Goal: Task Accomplishment & Management: Manage account settings

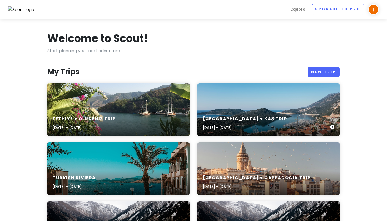
click at [247, 104] on div "[GEOGRAPHIC_DATA] + Kaş Trip [DATE] - [DATE]" at bounding box center [268, 109] width 142 height 53
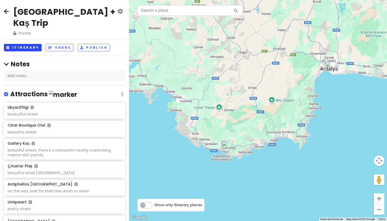
click at [31, 44] on button "Itinerary" at bounding box center [23, 48] width 38 height 8
click at [23, 44] on button "Itinerary" at bounding box center [23, 48] width 38 height 8
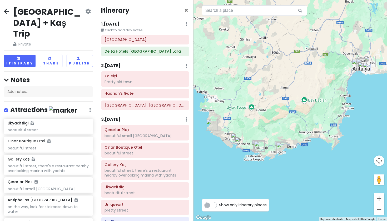
click at [4, 12] on icon at bounding box center [6, 11] width 5 height 4
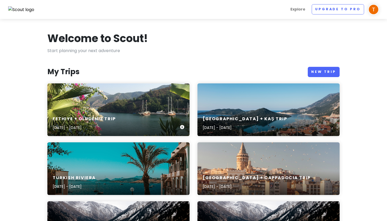
click at [121, 100] on div "Fethiye + Oludeniz Trip [DATE] - [DATE]" at bounding box center [118, 109] width 142 height 53
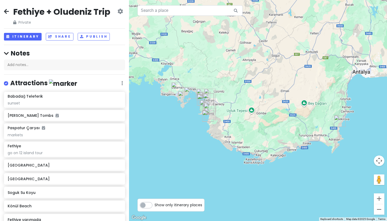
scroll to position [0, 0]
click at [24, 44] on div "Fethiye + Oludeniz Trip Private Change Dates Make a Copy Delete Trip Go Pro ⚡️ …" at bounding box center [64, 110] width 129 height 221
click at [24, 40] on div "Fethiye + Oludeniz Trip Private Change Dates Make a Copy Delete Trip Go Pro ⚡️ …" at bounding box center [64, 110] width 129 height 221
click at [24, 33] on button "Itinerary" at bounding box center [23, 37] width 38 height 8
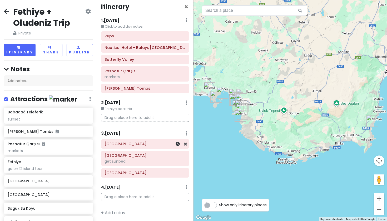
scroll to position [3, 0]
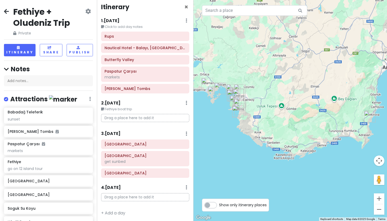
drag, startPoint x: 323, startPoint y: 137, endPoint x: 349, endPoint y: 136, distance: 25.8
click at [349, 136] on div at bounding box center [291, 110] width 194 height 221
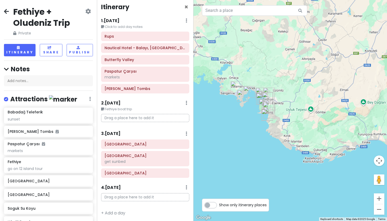
scroll to position [0, 0]
click at [4, 12] on icon at bounding box center [6, 11] width 5 height 4
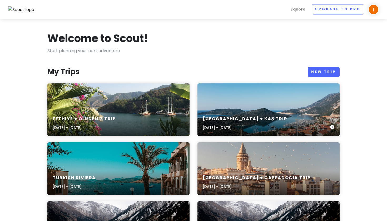
click at [225, 115] on div "[GEOGRAPHIC_DATA] + Kaş Trip [DATE] - [DATE]" at bounding box center [268, 123] width 142 height 25
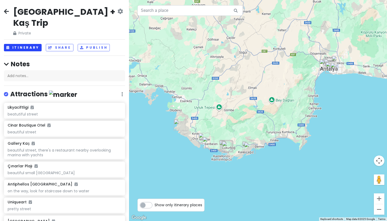
click at [29, 44] on button "Itinerary" at bounding box center [23, 48] width 38 height 8
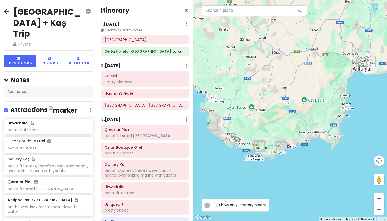
click at [131, 45] on div "[GEOGRAPHIC_DATA] Delta Hotels [GEOGRAPHIC_DATA] [GEOGRAPHIC_DATA]" at bounding box center [145, 46] width 96 height 23
click at [128, 42] on div "[GEOGRAPHIC_DATA]" at bounding box center [145, 39] width 81 height 7
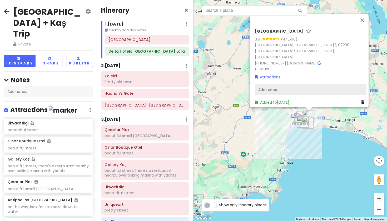
click at [291, 85] on div "Add notes..." at bounding box center [311, 89] width 112 height 11
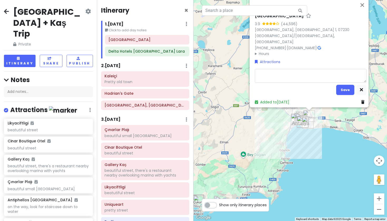
type textarea "x"
type textarea "Pick-up [DATE] 23:00 [GEOGRAPHIC_DATA] (off-airport shuttle), [GEOGRAPHIC_DATA]…"
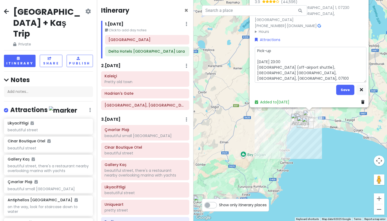
click at [276, 50] on textarea "Pick-up [DATE] 23:00 [GEOGRAPHIC_DATA] (off-airport shuttle), [GEOGRAPHIC_DATA]…" at bounding box center [311, 65] width 112 height 36
type textarea "x"
type textarea "Pick-up [DATE] 23:00 [GEOGRAPHIC_DATA] (off-airport shuttle), [GEOGRAPHIC_DATA]…"
type textarea "x"
type textarea "Pick-up c [DATE] 23:00 [GEOGRAPHIC_DATA] (off-airport shuttle), [GEOGRAPHIC_DAT…"
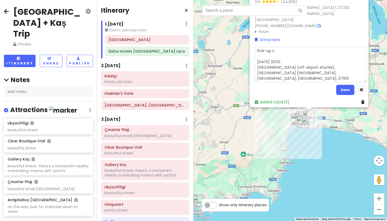
type textarea "x"
type textarea "Pick-up ca [DATE] 23:00 [GEOGRAPHIC_DATA] (off-airport shuttle), [GEOGRAPHIC_DA…"
type textarea "x"
type textarea "Pick-up car [DATE] 23:00 [GEOGRAPHIC_DATA] (off-airport shuttle), [GEOGRAPHIC_D…"
type textarea "x"
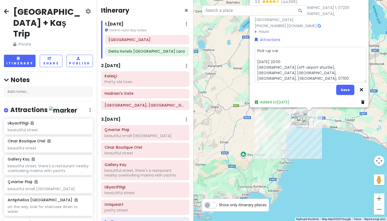
type textarea "Pick-up car. [DATE] 23:00 [GEOGRAPHIC_DATA] (off-airport shuttle), [GEOGRAPHIC_…"
type textarea "x"
type textarea "Pick-up car. [DATE] 23:00 [GEOGRAPHIC_DATA] (off-airport shuttle), [GEOGRAPHIC_…"
type textarea "x"
type textarea "Pick-up car. P [DATE] 23:00 [GEOGRAPHIC_DATA] (off-airport shuttle), [GEOGRAPHI…"
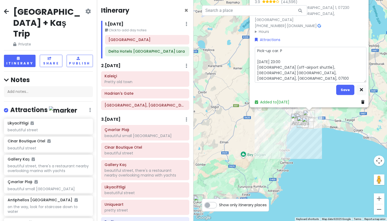
type textarea "x"
type textarea "Pick-up car. Pr [DATE] 23:00 [GEOGRAPHIC_DATA] (off-airport shuttle), [GEOGRAPH…"
type textarea "x"
type textarea "Pick-up car. Pro [DATE] 23:00 [GEOGRAPHIC_DATA] (off-airport shuttle), [GEOGRAP…"
type textarea "x"
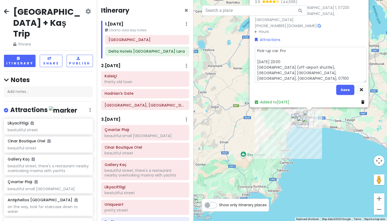
type textarea "Pick-up car. Prov [DATE] 23:00 [GEOGRAPHIC_DATA] (off-airport shuttle), [GEOGRA…"
type textarea "x"
type textarea "Pick-up car. Provi [DATE] 23:00 [GEOGRAPHIC_DATA] (off-airport shuttle), [GEOGR…"
type textarea "x"
type textarea "Pick-up car. Provid [DATE] 23:00 [GEOGRAPHIC_DATA] (off-airport shuttle), [GEOG…"
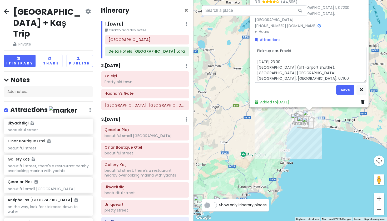
type textarea "x"
type textarea "Pick-up car. Provide [DATE] 23:00 [GEOGRAPHIC_DATA] (off-airport shuttle), [GEO…"
type textarea "x"
type textarea "Pick-up car. Provided [DATE] 23:00 [GEOGRAPHIC_DATA] (off-airport shuttle), [GE…"
type textarea "x"
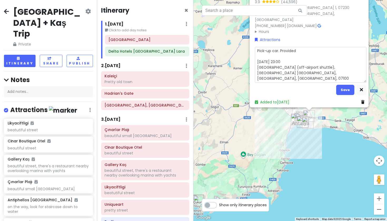
type textarea "Pick-up car. Provided [DATE] 23:00 [GEOGRAPHIC_DATA] (off-airport shuttle), [GE…"
type textarea "x"
type textarea "Pick-up car. Provided b [DATE] 23:00 [GEOGRAPHIC_DATA] (off-airport shuttle), […"
type textarea "x"
type textarea "Pick-up car. Provided by [DATE] 23:00 [GEOGRAPHIC_DATA] (off-airport shuttle), …"
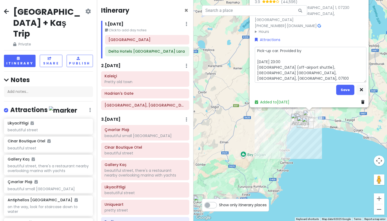
type textarea "x"
type textarea "Pick-up car. Provided by [DATE] 23:00 [GEOGRAPHIC_DATA] (off-airport shuttle), …"
type textarea "x"
type textarea "Pick-up car. Provided by S [DATE] 23:00 [GEOGRAPHIC_DATA] (off-airport shuttle)…"
type textarea "x"
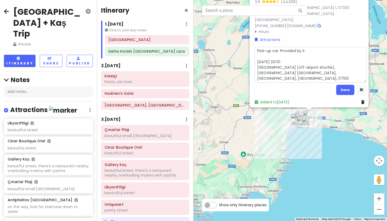
type textarea "Pick-up car. Provided by [PERSON_NAME] [DATE] 23:00 [GEOGRAPHIC_DATA] (off-airp…"
type textarea "x"
type textarea "Pick-up car. Provided by SiX [DATE] 23:00 [GEOGRAPHIC_DATA] (off-airport shuttl…"
type textarea "x"
type textarea "Pick-up car. Provided by [PERSON_NAME] [DATE] 23:00 [GEOGRAPHIC_DATA] (off-airp…"
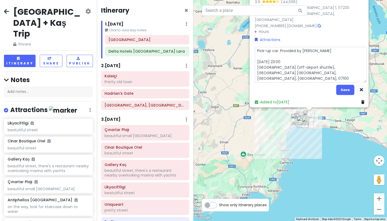
type textarea "x"
type textarea "Pick-up car. Provided by S [DATE] 23:00 [GEOGRAPHIC_DATA] (off-airport shuttle)…"
type textarea "x"
type textarea "Pick-up car. Provided by SI [DATE] 23:00 [GEOGRAPHIC_DATA] (off-airport shuttle…"
type textarea "x"
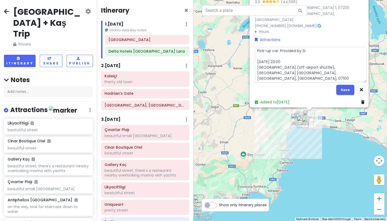
type textarea "Pick-up car. Provided by SIX [DATE] 23:00 [GEOGRAPHIC_DATA] (off-airport shuttl…"
type textarea "x"
type textarea "Pick-up car. Provided by SIXT [DATE] 23:00 [GEOGRAPHIC_DATA] (off-airport shutt…"
type textarea "x"
type textarea "Pick-up car. Provided by SIXT, [DATE] 23:00 [GEOGRAPHIC_DATA] (off-airport shut…"
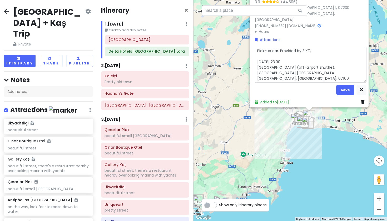
type textarea "x"
type textarea "Pick-up car. Provided by SIXT, [DATE] 23:00 [GEOGRAPHIC_DATA] (off-airport shut…"
type textarea "x"
type textarea "Pick-up car. Provided by SIXT, b [DATE] 23:00 [GEOGRAPHIC_DATA] (off-airport sh…"
type textarea "x"
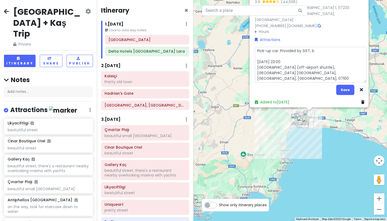
type textarea "Pick-up car. Provided by SIXT, bo [DATE] 23:00 [GEOGRAPHIC_DATA] (off-airport s…"
type textarea "x"
type textarea "Pick-up car. Provided by SIXT, boo [DATE] 23:00 [GEOGRAPHIC_DATA] (off-airport …"
type textarea "x"
type textarea "Pick-up car. Provided by SIXT, book [DATE] 23:00 [GEOGRAPHIC_DATA] (off-airport…"
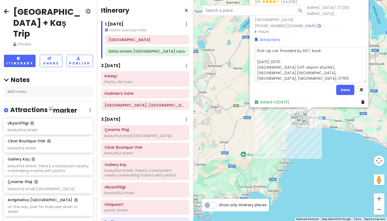
type textarea "x"
type textarea "Pick-up car. Provided by SIXT, booke [DATE] 23:00 [GEOGRAPHIC_DATA] (off-airpor…"
type textarea "x"
type textarea "Pick-up car. Provided by SIXT, booked [DATE] 23:00 [GEOGRAPHIC_DATA] (off-airpo…"
type textarea "x"
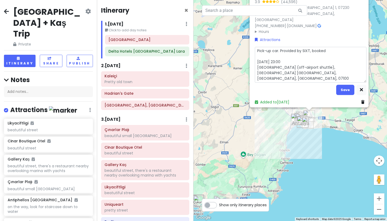
type textarea "Pick-up car. Provided by SIXT, booked [DATE] 23:00 [GEOGRAPHIC_DATA] (off-airpo…"
type textarea "x"
type textarea "Pick-up car. Provided by SIXT, booked t [DATE] 23:00 [GEOGRAPHIC_DATA] (off-air…"
type textarea "x"
type textarea "Pick-up car. Provided by SIXT, booked th [DATE] 23:00 [GEOGRAPHIC_DATA] (off-ai…"
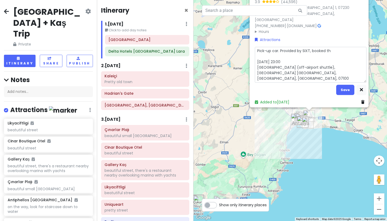
type textarea "x"
type textarea "Pick-up car. Provided by [PERSON_NAME], booked thr [DATE] 23:00 [GEOGRAPHIC_DAT…"
type textarea "x"
type textarea "Pick-up car. Provided by SIXT, booked thro [DATE] 23:00 [GEOGRAPHIC_DATA] (off-…"
type textarea "x"
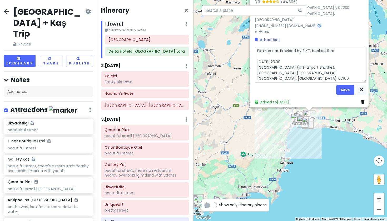
type textarea "Pick-up car. Provided by SIXT, booked throu [DATE] 23:00 [GEOGRAPHIC_DATA] (off…"
type textarea "x"
type textarea "Pick-up car. Provided by SIXT, booked throug [DATE] 23:00 [GEOGRAPHIC_DATA] (of…"
type textarea "x"
type textarea "Pick-up car. Provided by SIXT, booked through [DATE] 23:00 [GEOGRAPHIC_DATA] (o…"
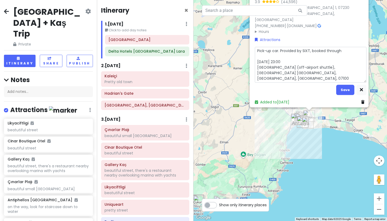
type textarea "x"
type textarea "Pick-up car. Provided by SIXT, booked through [DATE] 23:00 [GEOGRAPHIC_DATA] (o…"
type textarea "x"
type textarea "Pick-up car. Provided by SIXT, booked through k [DATE] 23:00 [GEOGRAPHIC_DATA] …"
type textarea "x"
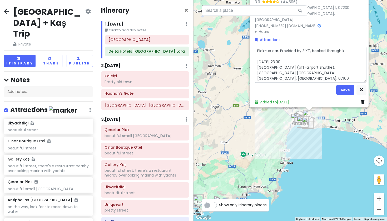
type textarea "Pick-up car. Provided by SIXT, booked through ka [DATE] 23:00 [GEOGRAPHIC_DATA]…"
type textarea "x"
type textarea "Pick-up car. Provided by [PERSON_NAME], booked through [PERSON_NAME] [DATE] 23:…"
type textarea "x"
type textarea "Pick-up car. Provided by [PERSON_NAME], booked through kaya [DATE] 23:00 [GEOGR…"
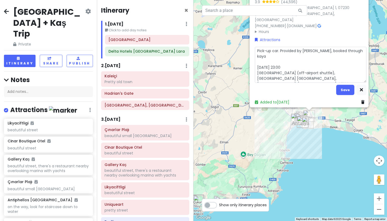
type textarea "x"
type textarea "Pick-up car. Provided by SIXT, booked through kayak [DATE] 23:00 [GEOGRAPHIC_DA…"
type textarea "x"
type textarea "Pick-up car. Provided by [PERSON_NAME], booked through kaya [DATE] 23:00 [GEOGR…"
type textarea "x"
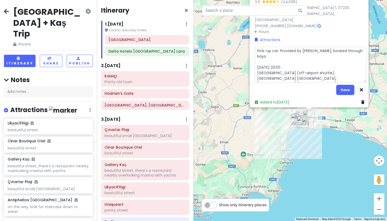
type textarea "Pick-up car. Provided by [PERSON_NAME], booked through [PERSON_NAME] [DATE] 23:…"
type textarea "x"
type textarea "Pick-up car. Provided by SIXT, booked through ka [DATE] 23:00 [GEOGRAPHIC_DATA]…"
type textarea "x"
type textarea "Pick-up car. Provided by SIXT, booked through k [DATE] 23:00 [GEOGRAPHIC_DATA] …"
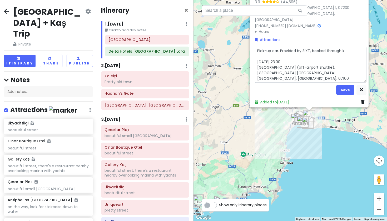
type textarea "x"
type textarea "Pick-up car. Provided by SIXT, booked through [DATE] 23:00 [GEOGRAPHIC_DATA] (o…"
type textarea "x"
type textarea "Pick-up car. Provided by SIXT, booked through K [DATE] 23:00 [GEOGRAPHIC_DATA] …"
type textarea "x"
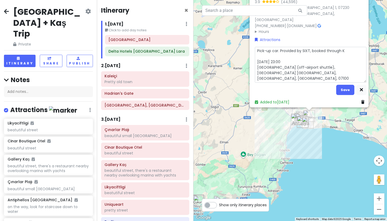
type textarea "Pick-up car. Provided by SIXT, booked through Ka [DATE] 23:00 [GEOGRAPHIC_DATA]…"
type textarea "x"
type textarea "Pick-up car. Provided by SIXT, booked through [PERSON_NAME] [DATE] 23:00 [GEOGR…"
type textarea "x"
type textarea "Pick-up car. Provided by SIXT, booked through Kaya [DATE] 23:00 [GEOGRAPHIC_DAT…"
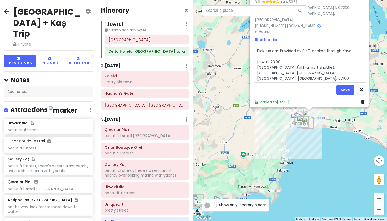
type textarea "x"
type textarea "Pick-up car. Provided by SIXT, booked through Kayak [DATE] 23:00 [GEOGRAPHIC_DA…"
type textarea "x"
type textarea "Pick-up car. Provided by SIXT, booked through Kayak. [DATE] 23:00 [GEOGRAPHIC_D…"
click at [257, 53] on textarea "Pick-up car. Provided by SIXT, booked through Kayak. [DATE] 23:00 [GEOGRAPHIC_D…" at bounding box center [311, 65] width 112 height 36
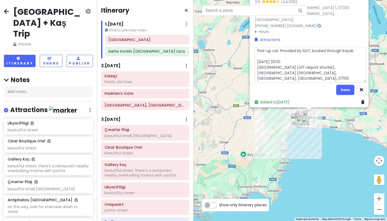
type textarea "x"
type textarea "Pick-up car. Provided by SIXT, booked through Kayak. [DATE] 23:00 Sixt AYT (off…"
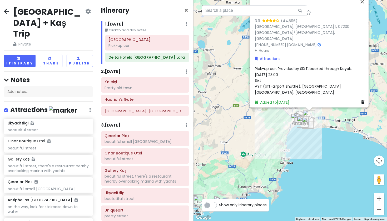
click at [291, 72] on div "Pick-up car. Provided by SIXT, booked through Kayak. [DATE] 23:00 Sixt AYT (off…" at bounding box center [311, 80] width 112 height 29
click at [300, 78] on div "Pick-up car. Provided by SIXT, booked through Kayak. [DATE] 23:00 Sixt AYT (off…" at bounding box center [311, 80] width 112 height 29
click at [8, 11] on icon at bounding box center [6, 11] width 5 height 4
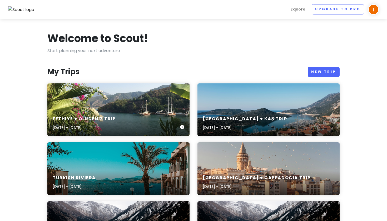
click at [106, 117] on h6 "Fethiye + Oludeniz Trip" at bounding box center [84, 119] width 63 height 6
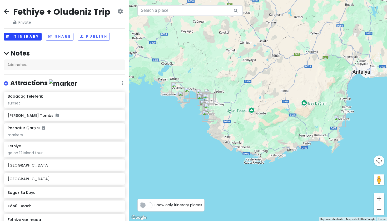
click at [34, 35] on button "Itinerary" at bounding box center [23, 37] width 38 height 8
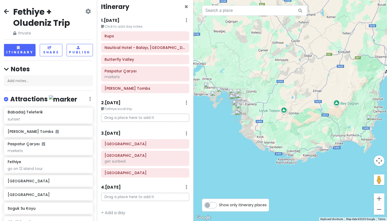
scroll to position [3, 0]
click at [134, 174] on h6 "[GEOGRAPHIC_DATA]" at bounding box center [145, 173] width 81 height 5
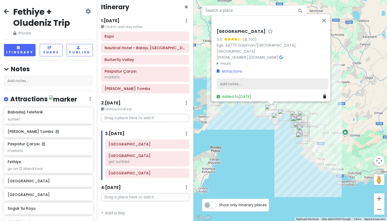
click at [242, 78] on div "Add notes..." at bounding box center [273, 83] width 112 height 11
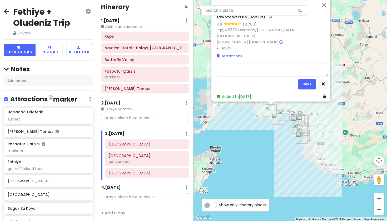
type textarea "x"
type textarea "Drop-off [DATE] 16:00 [GEOGRAPHIC_DATA] (airport terminal), [PERSON_NAME] HL Ba…"
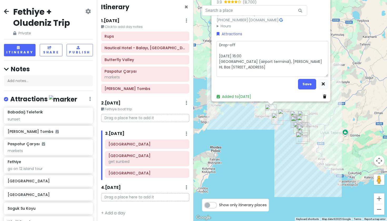
click at [241, 43] on textarea "Drop-off [DATE] 16:00 [GEOGRAPHIC_DATA] (airport terminal), [PERSON_NAME] HL Ba…" at bounding box center [273, 59] width 112 height 36
type textarea "x"
type textarea "Drop-off [DATE] 16:00 [GEOGRAPHIC_DATA] (airport terminal), [PERSON_NAME] HL Ba…"
type textarea "x"
type textarea "Drop-off S [DATE] 16:00 [GEOGRAPHIC_DATA] (airport terminal), [PERSON_NAME] HL …"
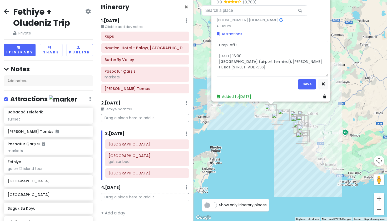
type textarea "x"
type textarea "Drop-off [DATE] 16:00 [GEOGRAPHIC_DATA] (airport terminal), [PERSON_NAME] HL Ba…"
type textarea "x"
type textarea "Drop-off X [DATE] 16:00 [GEOGRAPHIC_DATA] (airport terminal), [PERSON_NAME] HL …"
type textarea "x"
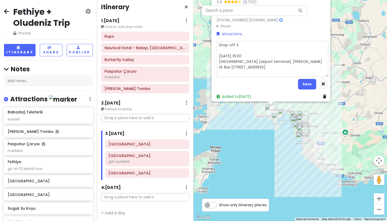
type textarea "Drop-off [DATE] 16:00 [GEOGRAPHIC_DATA] (airport terminal), [PERSON_NAME] HL Ba…"
type textarea "x"
type textarea "Drop-off S [DATE] 16:00 [GEOGRAPHIC_DATA] (airport terminal), [PERSON_NAME] HL …"
type textarea "x"
type textarea "Drop-off SI [DATE] 16:00 [GEOGRAPHIC_DATA] (airport terminal), [PERSON_NAME] HL…"
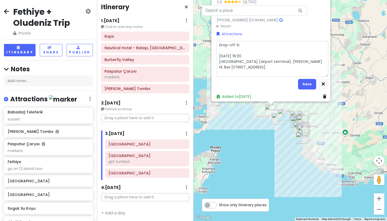
type textarea "x"
type textarea "Drop-off SIX [DATE] 16:00 [GEOGRAPHIC_DATA] (airport terminal), [PERSON_NAME] H…"
type textarea "x"
type textarea "Drop-off SIXT [DATE] 16:00 [GEOGRAPHIC_DATA] (airport terminal), [PERSON_NAME] …"
type textarea "x"
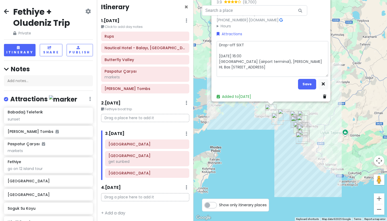
type textarea "Drop-off SIXT [DATE] 16:00 [GEOGRAPHIC_DATA] (airport terminal), [PERSON_NAME] …"
type textarea "x"
type textarea "Drop-off SIXT c [DATE] 16:00 [GEOGRAPHIC_DATA] (airport terminal), [PERSON_NAME…"
type textarea "x"
type textarea "Drop-off SIXT ca [DATE] 16:00 [GEOGRAPHIC_DATA] (airport terminal), [PERSON_NAM…"
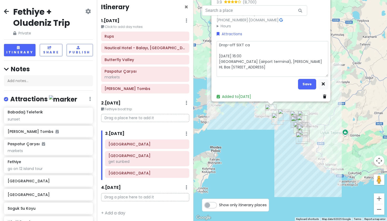
type textarea "x"
type textarea "Drop-off SIXT car [DATE] 16:00 [GEOGRAPHIC_DATA] (airport terminal), [PERSON_NA…"
type textarea "x"
type textarea "Drop-off SIXT car [DATE] 16:00 [GEOGRAPHIC_DATA] (airport terminal), [PERSON_NA…"
type textarea "x"
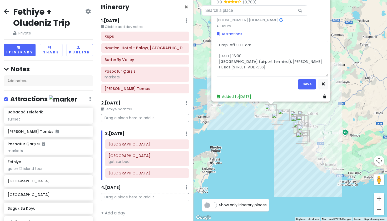
type textarea "Drop-off SIXT car r [DATE] 16:00 [GEOGRAPHIC_DATA] (airport terminal), [PERSON_…"
type textarea "x"
type textarea "Drop-off SIXT car re [DATE] 16:00 [GEOGRAPHIC_DATA] (airport terminal), [PERSON…"
type textarea "x"
type textarea "Drop-off SIXT car [PERSON_NAME] [DATE] 16:00 [GEOGRAPHIC_DATA] (airport termina…"
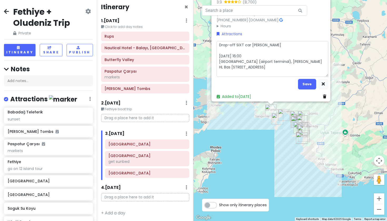
type textarea "x"
type textarea "Drop-off SIXT car rent [DATE] 16:00 [GEOGRAPHIC_DATA] (airport terminal), [PERS…"
type textarea "x"
type textarea "Drop-off SIXT car renta [DATE] 16:00 [GEOGRAPHIC_DATA] (airport terminal), [PER…"
type textarea "x"
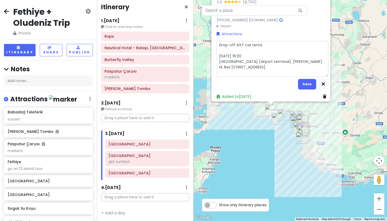
type textarea "Drop-off SIXT car rental [DATE] 16:00 [GEOGRAPHIC_DATA] (airport terminal), [PE…"
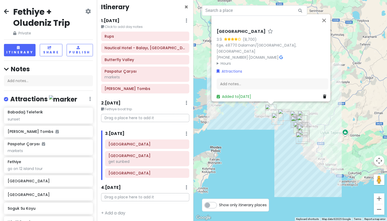
click at [306, 87] on div "[GEOGRAPHIC_DATA] 3.9 (8,700) Ege, 48770 Dalaman/[GEOGRAPHIC_DATA], [GEOGRAPHIC…" at bounding box center [273, 64] width 116 height 75
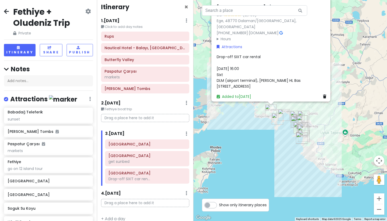
click at [6, 8] on div "Fethiye + Oludeniz Trip Private Change Dates Make a Copy Delete Trip Go Pro ⚡️ …" at bounding box center [48, 21] width 89 height 30
click at [5, 10] on icon at bounding box center [6, 11] width 5 height 4
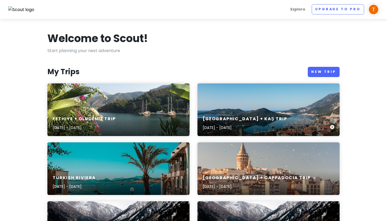
click at [224, 114] on div "[GEOGRAPHIC_DATA] + Kaş Trip [DATE] - [DATE]" at bounding box center [268, 123] width 142 height 25
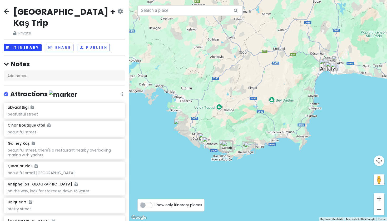
click at [24, 44] on button "Itinerary" at bounding box center [23, 48] width 38 height 8
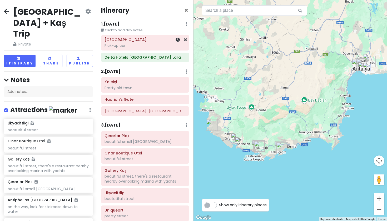
click at [116, 48] on div "[GEOGRAPHIC_DATA] Pick-up car" at bounding box center [145, 42] width 81 height 13
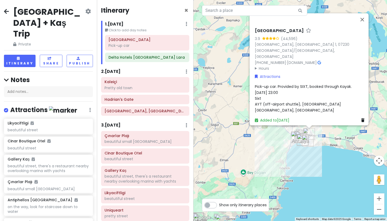
click at [303, 107] on div "Pick-up car. Provided by SIXT, booked through Kayak. [DATE] 23:00 Sixt AYT (off…" at bounding box center [311, 98] width 112 height 29
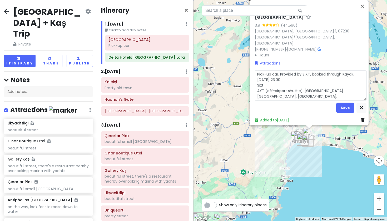
click at [270, 96] on textarea "Pick-up car. Provided by SIXT, booked through Kayak. [DATE] 23:00 Sixt AYT (off…" at bounding box center [311, 85] width 112 height 30
type textarea "x"
type textarea "Pick-up car. Provided by SIXT, booked through Kayak. [DATE] 23:00 Sixt AYT (off…"
type textarea "x"
type textarea "Pick-up car. Provided by SIXT, booked through Kayak. [DATE] 23:00 Sixt AYT (off…"
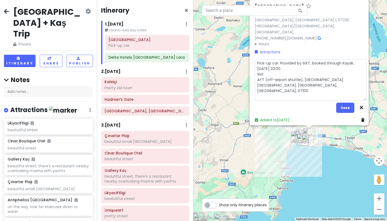
type textarea "x"
type textarea "Pick-up car. Provided by SIXT, booked through Kayak. [DATE] 23:00 Sixt AYT (off…"
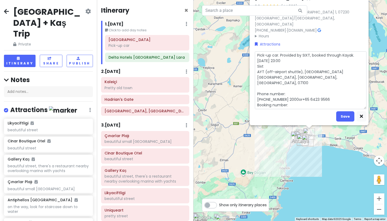
click at [255, 78] on textarea "Pick-up car. Provided by SIXT, booked through Kayak. [DATE] 23:00 Sixt AYT (off…" at bounding box center [311, 80] width 112 height 58
type textarea "x"
type textarea "Pick-up car. Provided by SIXT, booked through Kayak. [DATE] 23:00 Sixt AYT (off…"
type textarea "x"
type textarea "Pick-up car. Provided by SIXT, booked through Kayak. [DATE] 23:00 Sixt AYT (off…"
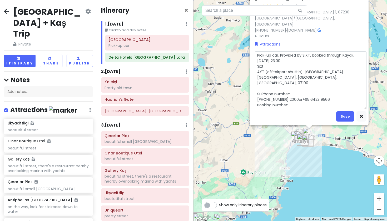
type textarea "x"
type textarea "Pick-up car. Provided by SIXT, booked through Kayak. [DATE] 23:00 Sixt AYT (off…"
type textarea "x"
type textarea "Pick-up car. Provided by SIXT, booked through Kayak. [DATE] 23:00 Sixt AYT (off…"
type textarea "x"
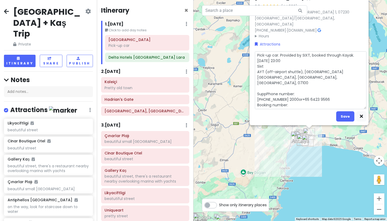
type textarea "Pick-up car. Provided by SIXT, booked through Kayak. [DATE] 23:00 Sixt AYT (off…"
type textarea "x"
type textarea "Pick-up car. Provided by SIXT, booked through Kayak. [DATE] 23:00 Sixt AYT (off…"
type textarea "x"
type textarea "Pick-up car. Provided by SIXT, booked through Kayak. [DATE] 23:00 Sixt AYT (off…"
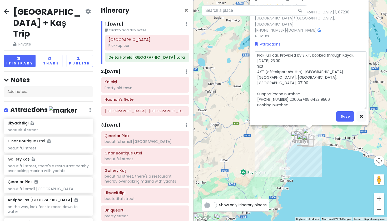
type textarea "x"
type textarea "Pick-up car. Provided by SIXT, booked through Kayak. [DATE] 23:00 Sixt AYT (off…"
click at [288, 85] on textarea "Pick-up car. Provided by SIXT, booked through Kayak. [DATE] 23:00 Sixt AYT (off…" at bounding box center [311, 80] width 112 height 58
type textarea "x"
type textarea "Pick-up car. Provided by SIXT, booked through Kayak. [DATE] 23:00 Sixt AYT (off…"
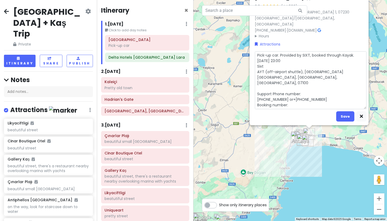
type textarea "x"
type textarea "Pick-up car. Provided by SIXT, booked through Kayak. [DATE] 23:00 Sixt AYT (off…"
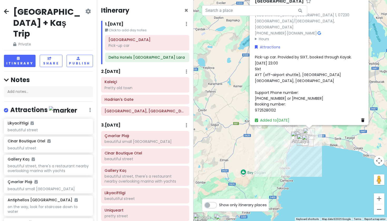
click at [13, 11] on h2 "[GEOGRAPHIC_DATA] + Kaş Trip" at bounding box center [48, 22] width 71 height 33
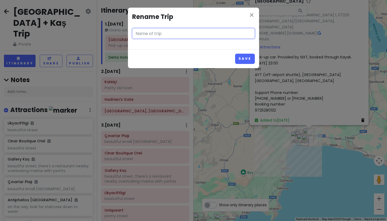
type input "[GEOGRAPHIC_DATA] + Kaş Trip"
click at [9, 9] on div "close Rename Trip [GEOGRAPHIC_DATA] + Kaş Trip Save" at bounding box center [193, 110] width 387 height 221
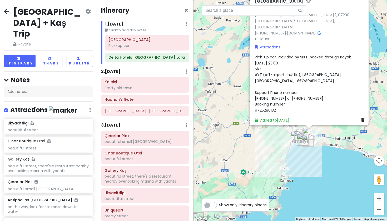
click at [6, 11] on icon at bounding box center [6, 11] width 5 height 4
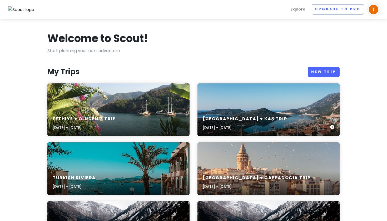
click at [213, 110] on div "[GEOGRAPHIC_DATA] + Kaş Trip [DATE] - [DATE]" at bounding box center [268, 109] width 142 height 53
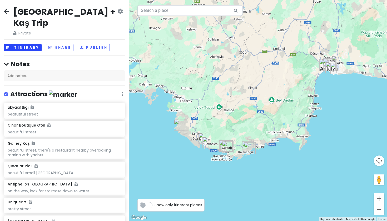
click at [29, 44] on button "Itinerary" at bounding box center [23, 48] width 38 height 8
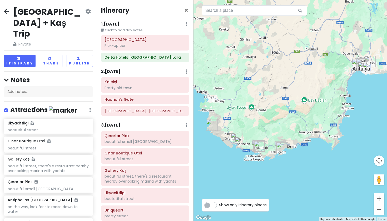
click at [128, 32] on small "Click to add day notes" at bounding box center [145, 30] width 88 height 5
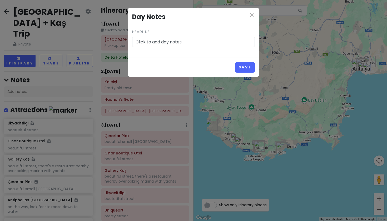
click at [158, 33] on div "Headline Click to add day notes" at bounding box center [193, 37] width 123 height 19
click at [167, 41] on input "Click to add day notes" at bounding box center [193, 42] width 123 height 11
type input "Reach at 11pm"
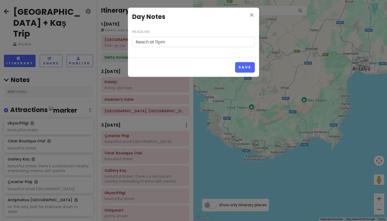
click at [242, 76] on div "Save" at bounding box center [193, 67] width 131 height 19
click at [244, 69] on button "Save" at bounding box center [245, 67] width 20 height 10
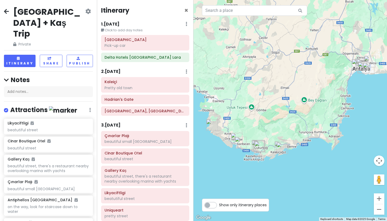
click at [10, 11] on div "[GEOGRAPHIC_DATA] + Kaş Trip Private Change Dates Make a Copy Delete Trip Go Pr…" at bounding box center [48, 26] width 89 height 41
click at [7, 12] on icon at bounding box center [6, 11] width 5 height 4
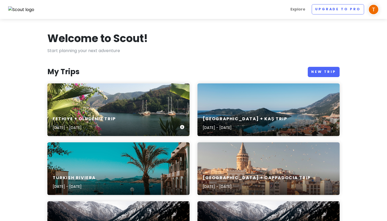
click at [111, 90] on div "Fethiye + Oludeniz Trip [DATE] - [DATE]" at bounding box center [118, 109] width 142 height 53
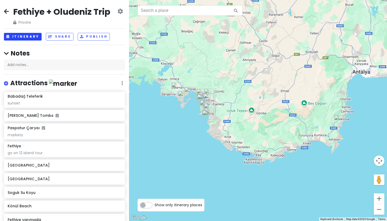
click at [28, 38] on button "Itinerary" at bounding box center [23, 37] width 38 height 8
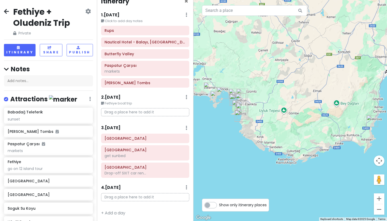
click at [143, 126] on div "3 . [DATE] Add Day Notes Delete Day" at bounding box center [145, 129] width 88 height 9
click at [121, 126] on h6 "3 . [DATE]" at bounding box center [110, 128] width 19 height 6
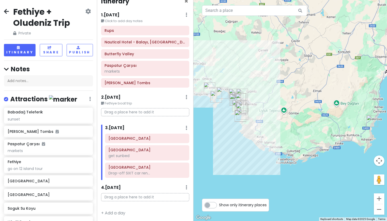
click at [183, 127] on div "3 . [DATE] Add Day Notes Delete Day" at bounding box center [147, 129] width 85 height 9
click at [188, 128] on div "3 . [DATE] Add Day Notes Delete Day" at bounding box center [147, 129] width 85 height 9
click at [186, 128] on icon at bounding box center [187, 128] width 2 height 4
click at [175, 140] on link "Add Day Notes" at bounding box center [169, 143] width 43 height 13
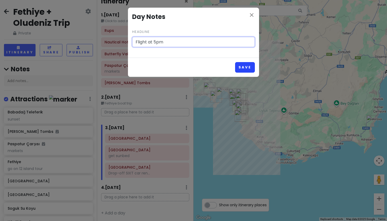
type input "Flight at 5pm"
click at [245, 63] on button "Save" at bounding box center [245, 67] width 20 height 10
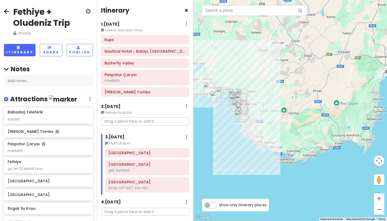
click at [186, 13] on span "×" at bounding box center [186, 10] width 4 height 9
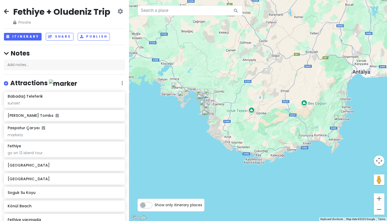
click at [8, 9] on icon at bounding box center [6, 11] width 5 height 4
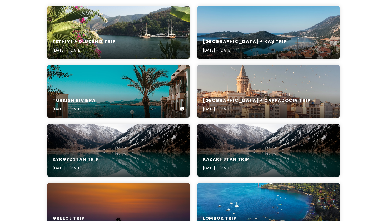
scroll to position [82, 0]
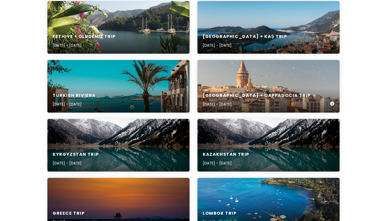
click at [226, 84] on div "[GEOGRAPHIC_DATA] + Cappadocia Trip [DATE] - [DATE]" at bounding box center [268, 86] width 142 height 53
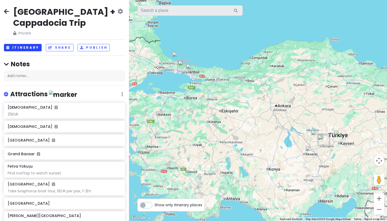
click at [26, 46] on button "Itinerary" at bounding box center [23, 48] width 38 height 8
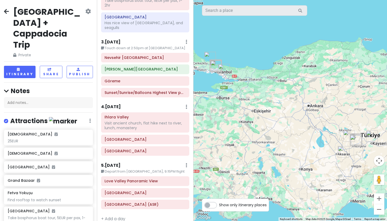
click at [140, 57] on div "Nevsehir [GEOGRAPHIC_DATA] [PERSON_NAME][GEOGRAPHIC_DATA] [GEOGRAPHIC_DATA]/[GE…" at bounding box center [145, 76] width 96 height 47
click at [136, 202] on h6 "[GEOGRAPHIC_DATA] (ASR)" at bounding box center [145, 204] width 81 height 5
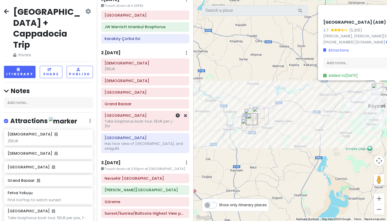
scroll to position [26, 0]
